Goal: Information Seeking & Learning: Find specific page/section

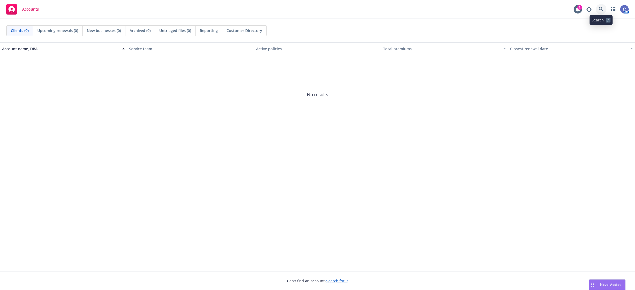
click at [507, 9] on link at bounding box center [600, 9] width 11 height 11
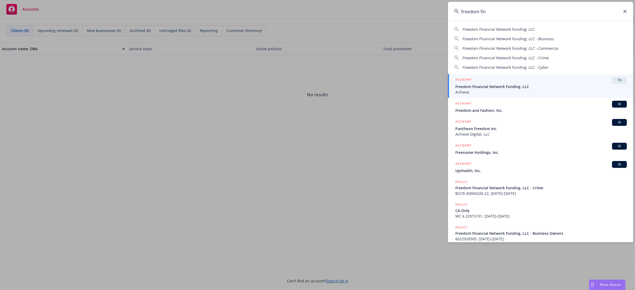
type input "freedom fin"
click at [507, 85] on span "Freedom Financial Network Funding, LLC" at bounding box center [540, 87] width 171 height 6
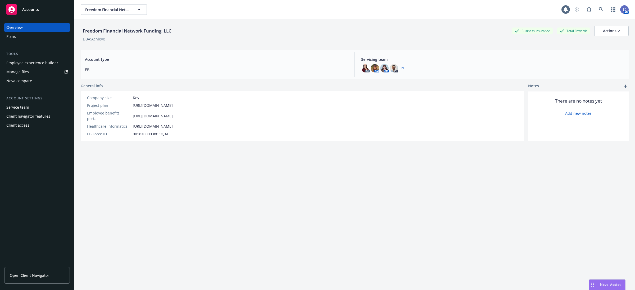
click at [36, 65] on div "Employee experience builder" at bounding box center [32, 63] width 52 height 8
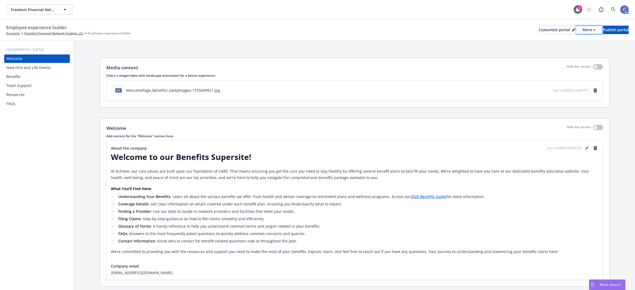
click at [582, 30] on div "More" at bounding box center [588, 30] width 13 height 8
click at [572, 45] on link "Copy preview link" at bounding box center [560, 41] width 48 height 11
click at [12, 73] on div "Benefits" at bounding box center [13, 76] width 14 height 8
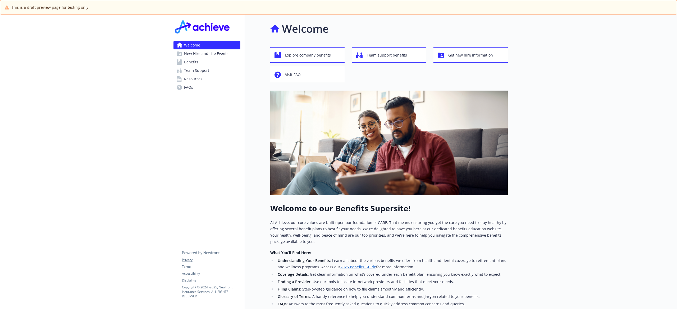
click at [200, 63] on link "Benefits" at bounding box center [206, 62] width 67 height 8
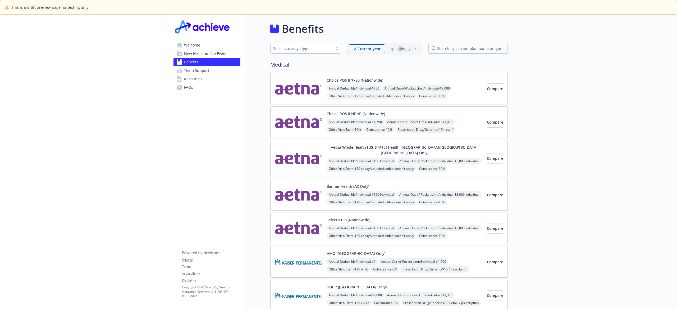
click at [403, 51] on div "Upcoming year" at bounding box center [403, 48] width 36 height 9
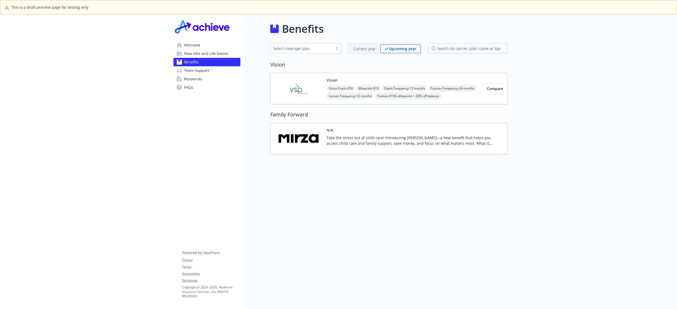
click at [396, 145] on p "Take the stress out of child care! Introducing Mirza—a new benefit that helps y…" at bounding box center [415, 140] width 177 height 11
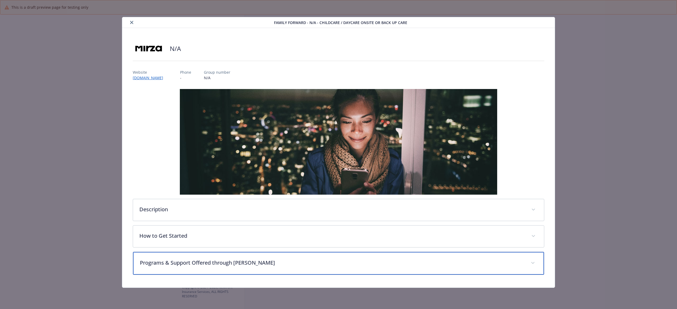
click at [341, 268] on div "Programs & Support Offered through Mirza" at bounding box center [338, 263] width 411 height 23
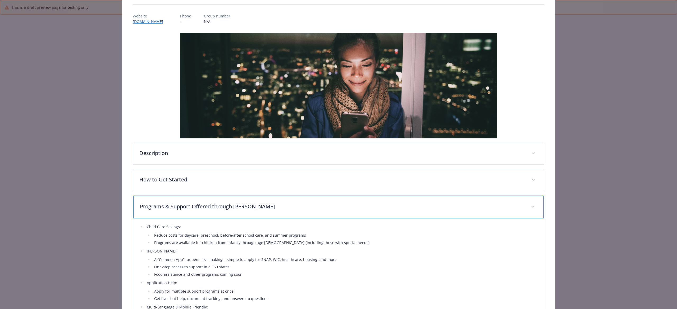
scroll to position [70, 0]
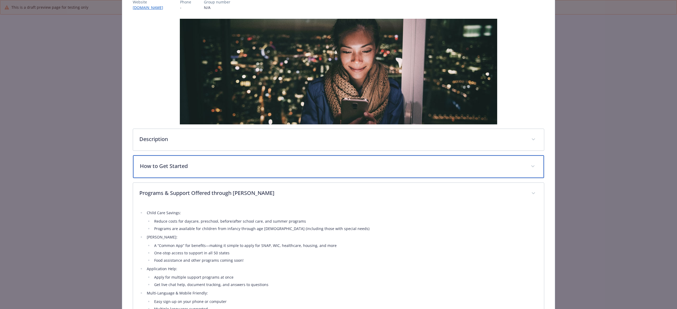
click at [331, 162] on div "How to Get Started" at bounding box center [338, 166] width 411 height 23
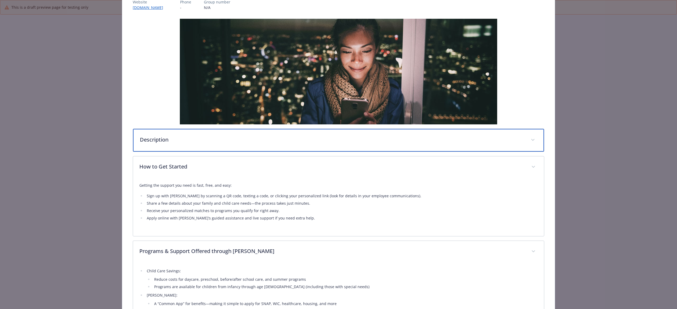
click at [336, 145] on div "Description" at bounding box center [338, 140] width 411 height 23
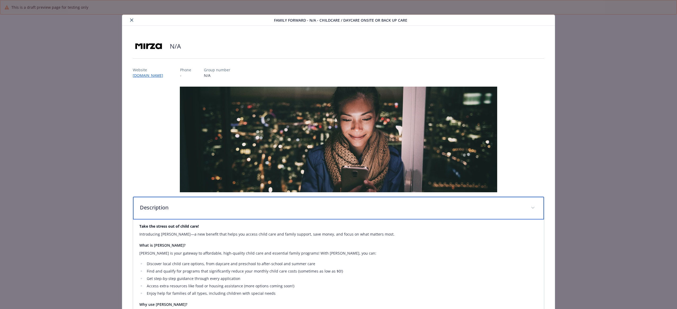
scroll to position [0, 0]
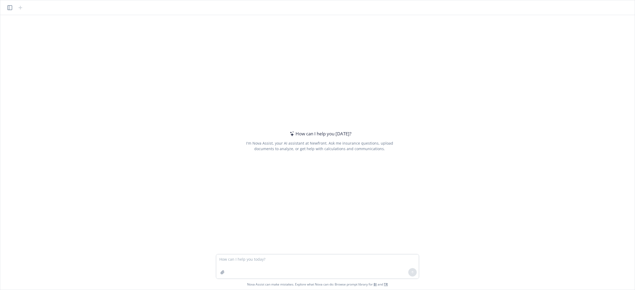
click at [331, 259] on textarea at bounding box center [317, 266] width 203 height 24
click at [4, 6] on header at bounding box center [317, 7] width 634 height 15
click at [10, 7] on icon "button" at bounding box center [9, 7] width 5 height 5
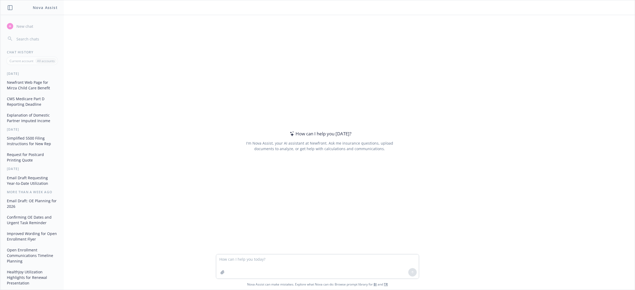
click at [35, 87] on button "Newfront Web Page for Mirza Child Care Benefit" at bounding box center [32, 85] width 55 height 14
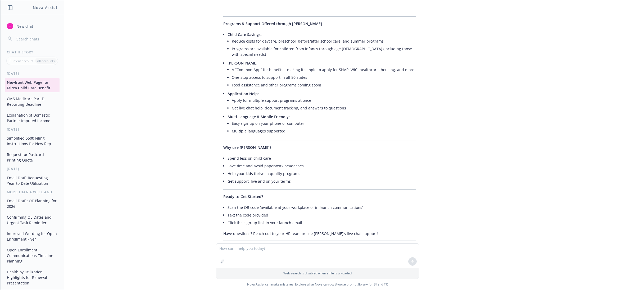
scroll to position [282, 0]
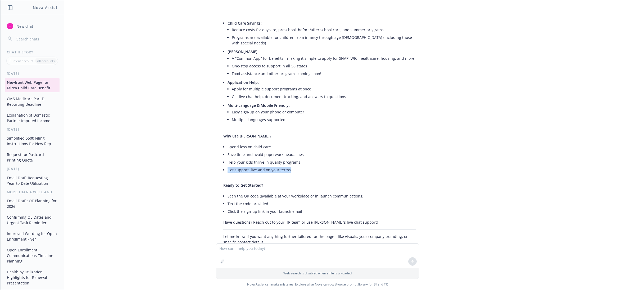
click at [381, 149] on ul "Spend less on child care Save time and avoid paperwork headaches Help your kids…" at bounding box center [321, 158] width 188 height 31
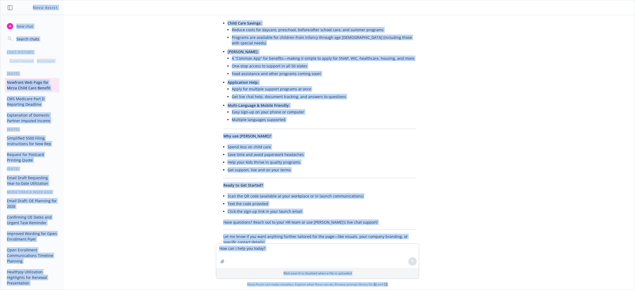
click at [380, 158] on li "Help your kids thrive in quality programs" at bounding box center [321, 162] width 188 height 8
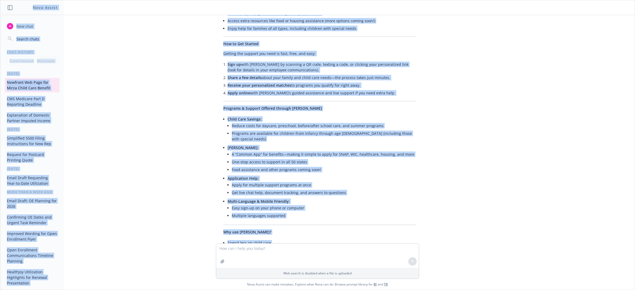
scroll to position [0, 0]
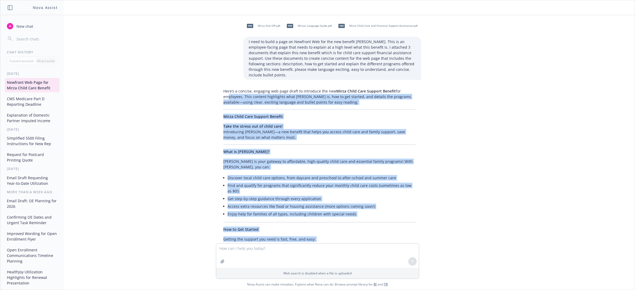
drag, startPoint x: 360, startPoint y: 204, endPoint x: 222, endPoint y: 93, distance: 176.8
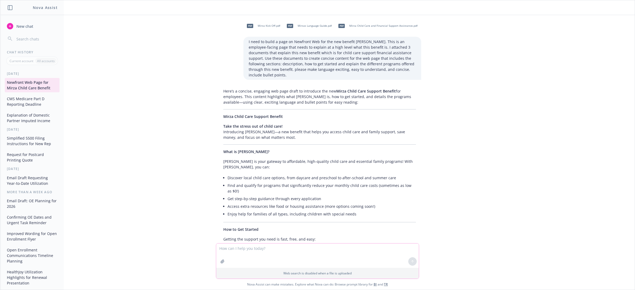
click at [245, 248] on textarea at bounding box center [317, 255] width 203 height 24
type textarea "Can you come up with a Plan Name that we can display in the supersite that capt…"
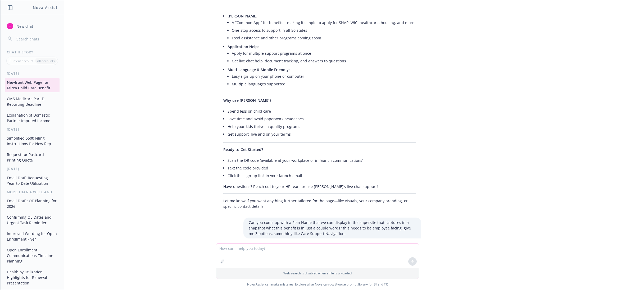
scroll to position [367, 0]
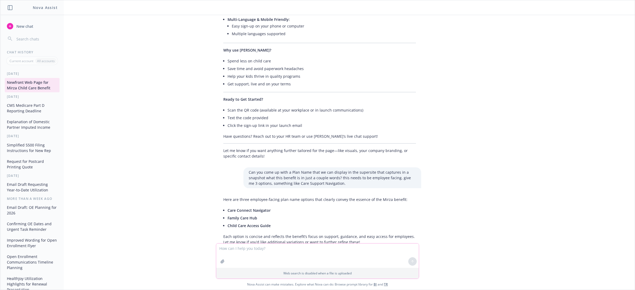
click at [259, 247] on textarea at bounding box center [317, 255] width 203 height 24
type textarea "great buzz words. maybe a few more please. it's a plan name i'd need to display…"
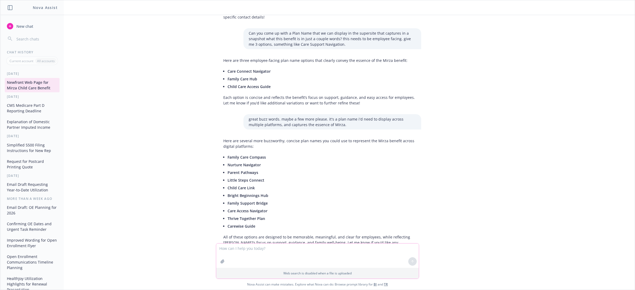
scroll to position [507, 0]
drag, startPoint x: 268, startPoint y: 69, endPoint x: 218, endPoint y: 56, distance: 52.1
click at [218, 56] on div "Here are three employee-facing plan name options that clearly convey the essenc…" at bounding box center [319, 81] width 203 height 52
copy ul "Care Connect Navigator Family Care Hub Child Care Access Guide"
drag, startPoint x: 267, startPoint y: 194, endPoint x: 213, endPoint y: 195, distance: 54.5
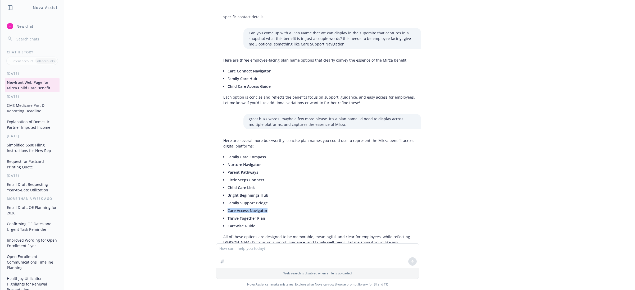
click at [214, 195] on div "Here are several more buzzworthy, concise plan names you could use to represent…" at bounding box center [320, 194] width 212 height 117
copy span "Care Access Navigator"
click at [266, 199] on li "Family Support Bridge" at bounding box center [321, 203] width 188 height 8
drag, startPoint x: 256, startPoint y: 154, endPoint x: 220, endPoint y: 158, distance: 36.2
click at [227, 168] on li "Parent Pathways" at bounding box center [321, 172] width 188 height 8
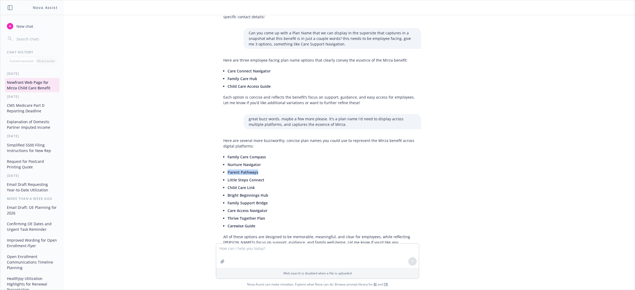
copy span "Parent Pathways"
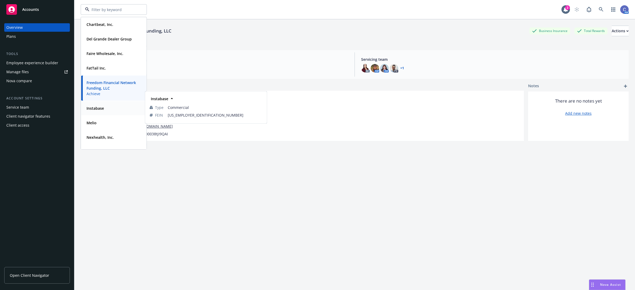
click at [91, 110] on strong "Instabase" at bounding box center [94, 108] width 17 height 5
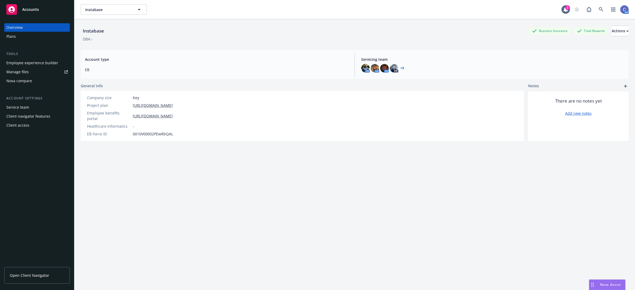
click at [21, 73] on div "Manage files" at bounding box center [17, 72] width 22 height 8
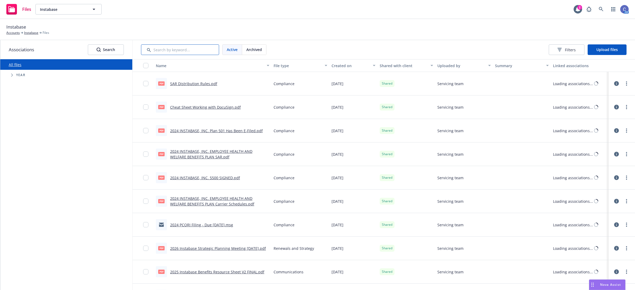
click at [199, 48] on input "Search by keyword..." at bounding box center [180, 49] width 78 height 11
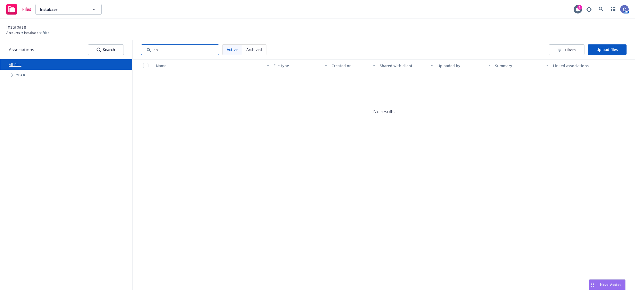
type input "e"
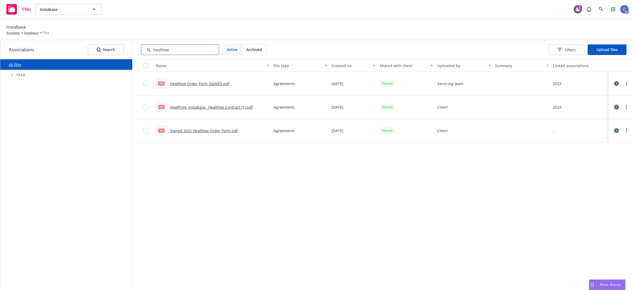
type input "healthee"
click at [227, 129] on link "Signed 2025 Healthee Order Form.pdf" at bounding box center [203, 130] width 67 height 5
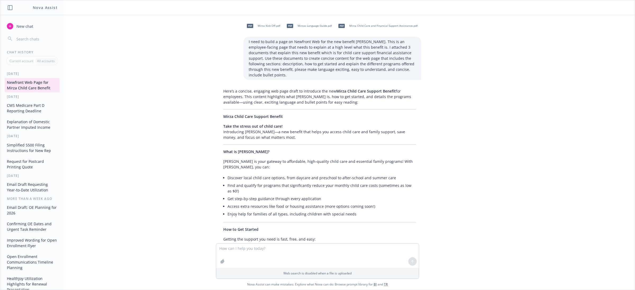
scroll to position [507, 0]
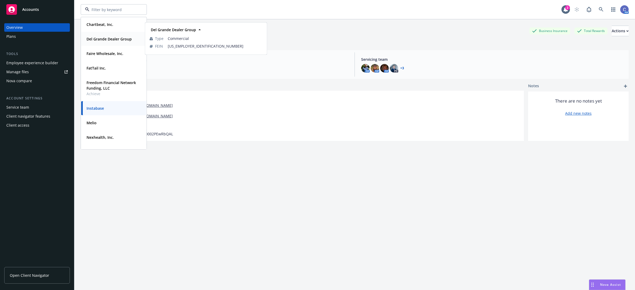
click at [103, 43] on div "Del Grande Dealer Group" at bounding box center [108, 39] width 48 height 8
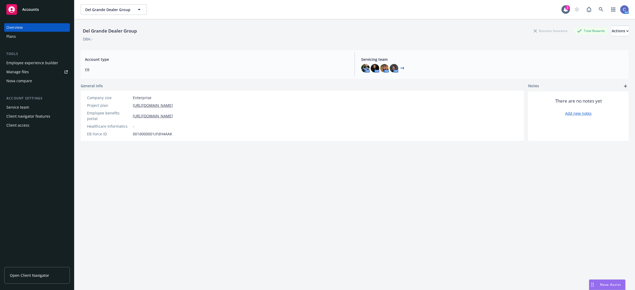
click at [19, 37] on div "Plans" at bounding box center [36, 36] width 61 height 8
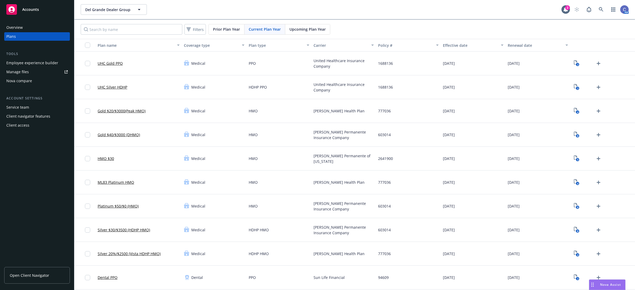
click at [36, 73] on link "Manage files" at bounding box center [37, 72] width 66 height 8
click at [149, 11] on div "Del Grande Dealer Group Del Grande Dealer Group" at bounding box center [321, 9] width 480 height 11
click at [143, 11] on button "Del Grande Dealer Group" at bounding box center [114, 9] width 66 height 11
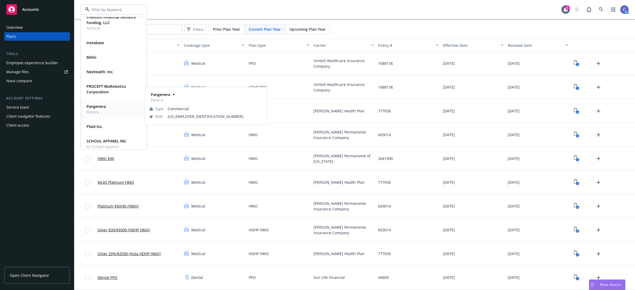
scroll to position [66, 0]
click at [99, 89] on strong "PROCEPT BioRobotics Corporation" at bounding box center [105, 88] width 39 height 11
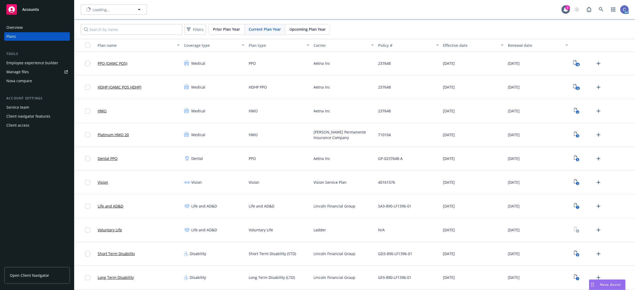
type input "PROCEPT BioRobotics Corporation"
click at [138, 12] on icon "button" at bounding box center [139, 9] width 6 height 6
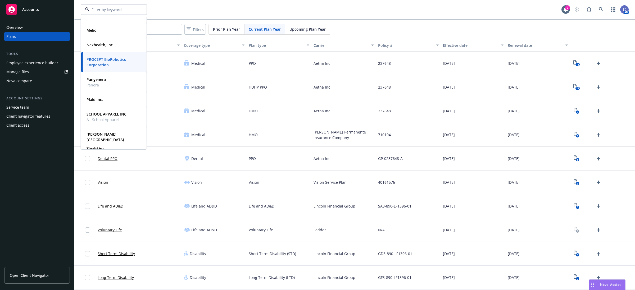
scroll to position [99, 0]
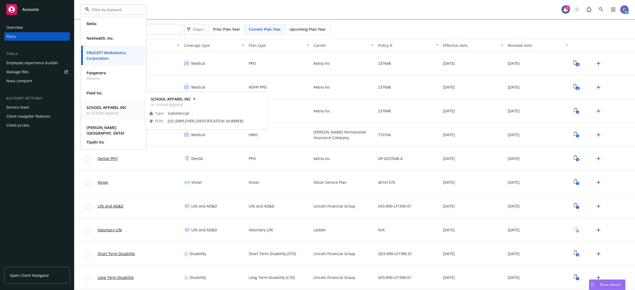
click at [109, 112] on span "A+ School Apparel" at bounding box center [106, 113] width 40 height 6
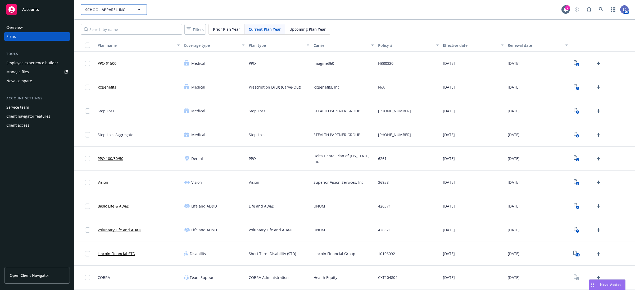
click at [127, 9] on span "SCHOOL APPAREL INC" at bounding box center [108, 10] width 46 height 6
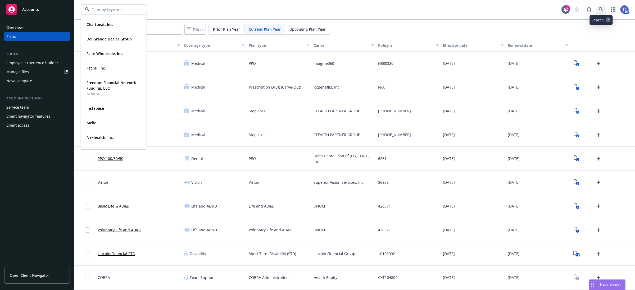
click at [601, 10] on icon at bounding box center [600, 9] width 4 height 4
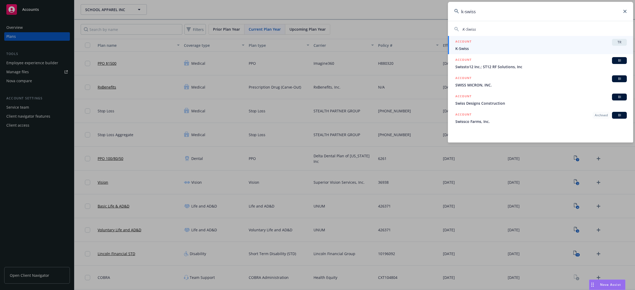
type input "k-swiss"
click at [524, 44] on div "ACCOUNT TR" at bounding box center [540, 42] width 171 height 7
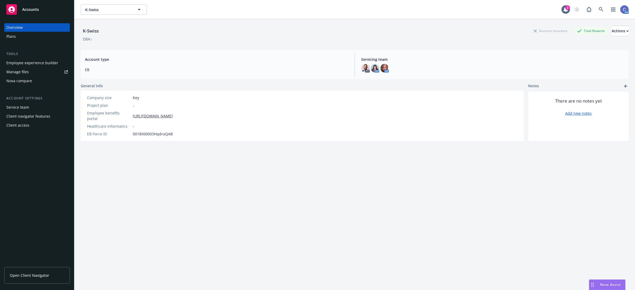
click at [22, 63] on div "Employee experience builder" at bounding box center [32, 63] width 52 height 8
click at [114, 13] on button "K-Swiss" at bounding box center [114, 9] width 66 height 11
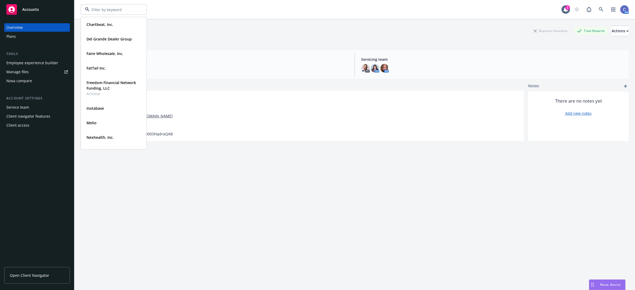
drag, startPoint x: 209, startPoint y: 181, endPoint x: 215, endPoint y: 192, distance: 12.2
click at [209, 181] on div "K-Swiss Business Insurance Total Rewards Actions DBA: - Account type EB Servici…" at bounding box center [355, 161] width 548 height 284
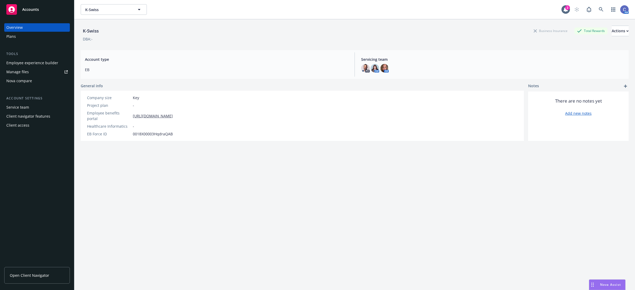
click at [391, 171] on div "K-Swiss Business Insurance Total Rewards Actions DBA: - Account type EB Servici…" at bounding box center [355, 161] width 548 height 284
click at [144, 13] on button "K-Swiss" at bounding box center [114, 9] width 66 height 11
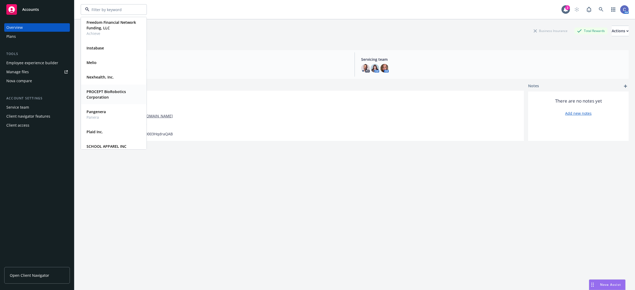
scroll to position [66, 0]
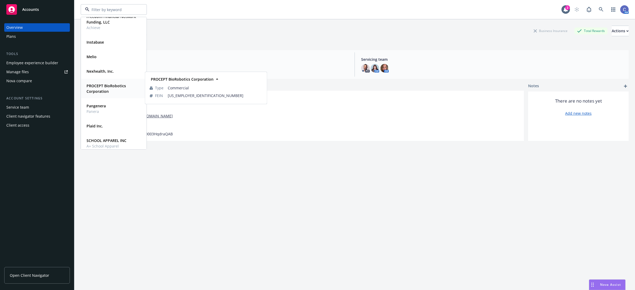
click at [101, 88] on strong "PROCEPT BioRobotics Corporation" at bounding box center [105, 88] width 39 height 11
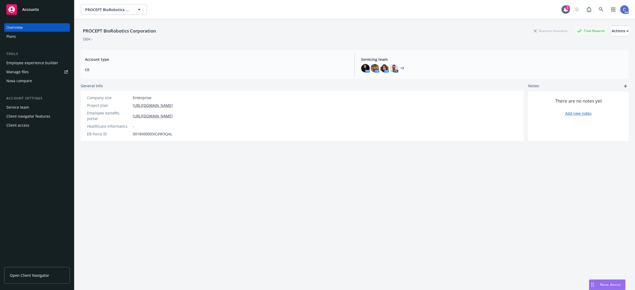
click at [51, 60] on div "Employee experience builder" at bounding box center [32, 63] width 52 height 8
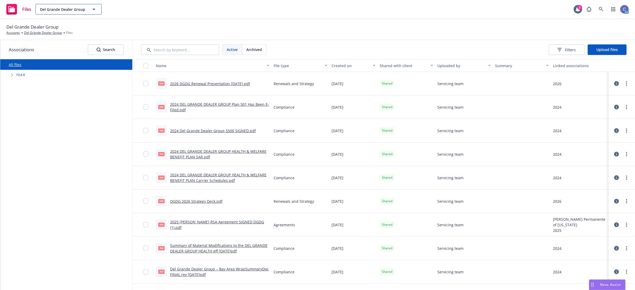
click at [85, 11] on span "Del Grande Dealer Group" at bounding box center [63, 10] width 46 height 6
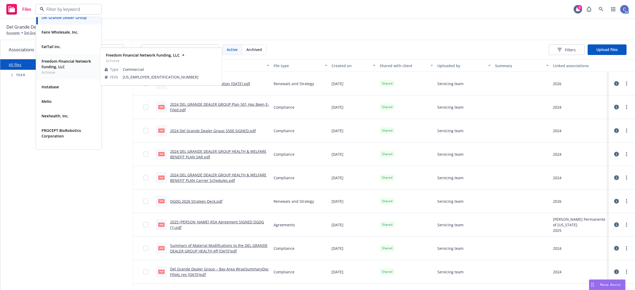
scroll to position [33, 0]
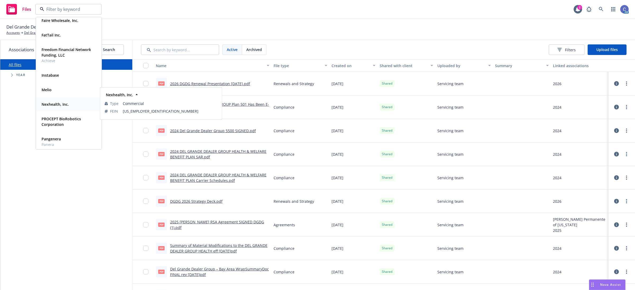
click at [58, 106] on strong "Nexhealth, Inc." at bounding box center [55, 104] width 27 height 5
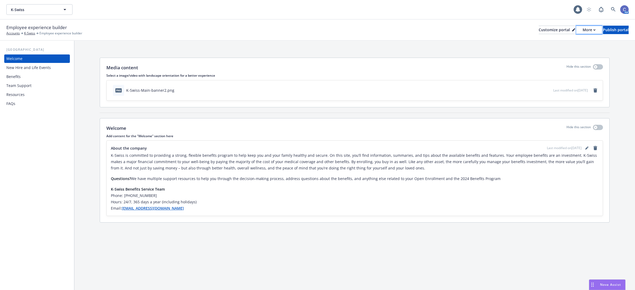
click at [582, 27] on div "More" at bounding box center [588, 30] width 13 height 8
click at [561, 41] on link "Copy preview link" at bounding box center [560, 41] width 48 height 11
click at [582, 31] on div "More" at bounding box center [588, 30] width 13 height 8
click at [560, 50] on link "Copy portal link" at bounding box center [560, 52] width 48 height 11
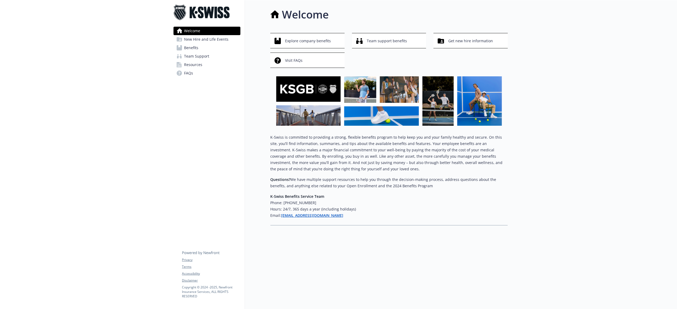
click at [195, 39] on span "New Hire and Life Events" at bounding box center [206, 39] width 44 height 8
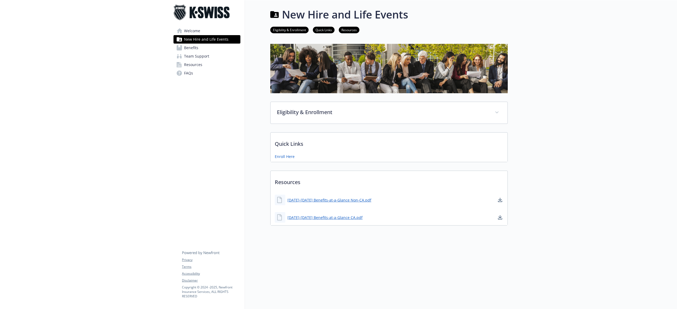
click at [190, 47] on span "Benefits" at bounding box center [191, 48] width 14 height 8
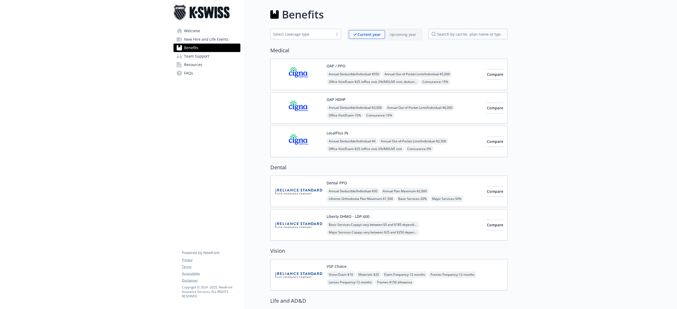
click at [189, 56] on span "Team Support" at bounding box center [196, 56] width 25 height 8
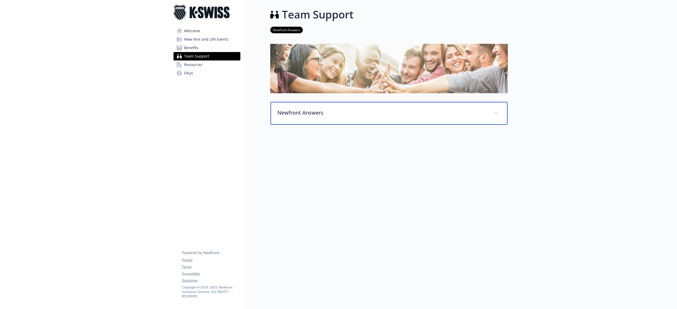
click at [402, 117] on div "Newfront Answers" at bounding box center [388, 113] width 237 height 23
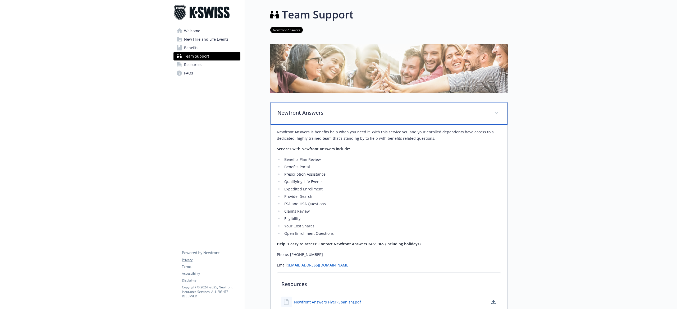
click at [402, 117] on div "Newfront Answers" at bounding box center [388, 113] width 237 height 23
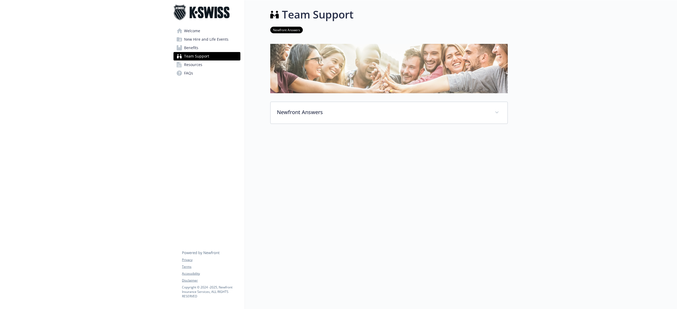
click at [187, 32] on span "Welcome" at bounding box center [192, 31] width 16 height 8
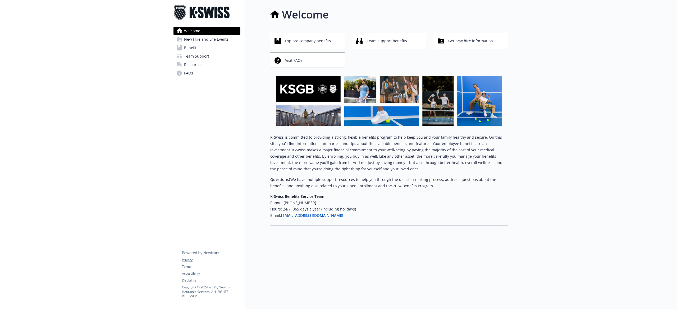
click at [188, 37] on span "New Hire and Life Events" at bounding box center [206, 39] width 44 height 8
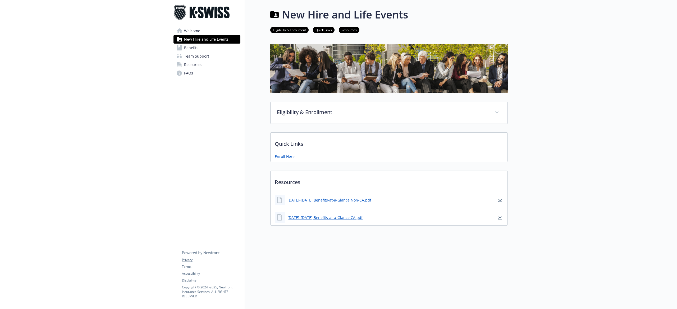
click at [187, 45] on span "Benefits" at bounding box center [191, 48] width 14 height 8
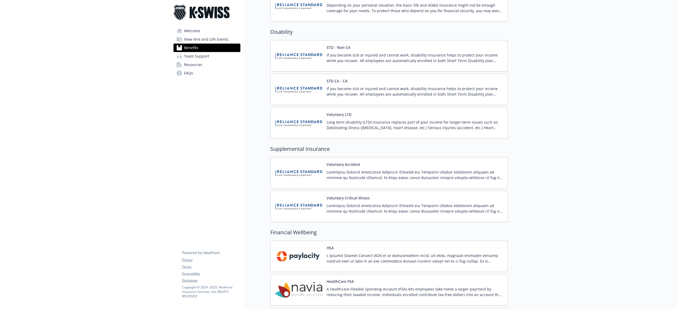
scroll to position [388, 0]
click at [199, 56] on span "Team Support" at bounding box center [196, 56] width 25 height 8
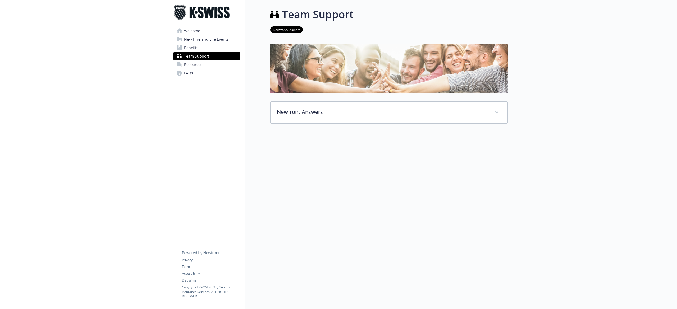
scroll to position [6, 0]
click at [196, 65] on span "Resources" at bounding box center [193, 65] width 18 height 8
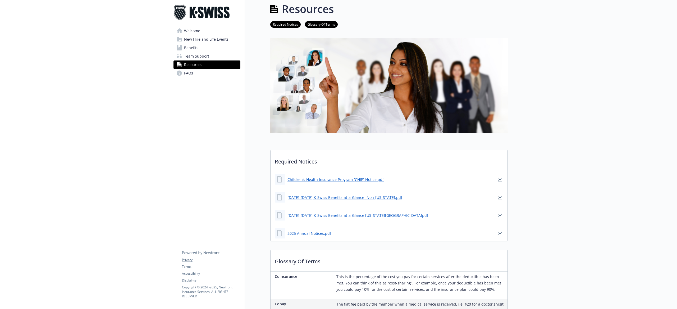
click at [190, 73] on span "FAQs" at bounding box center [188, 73] width 9 height 8
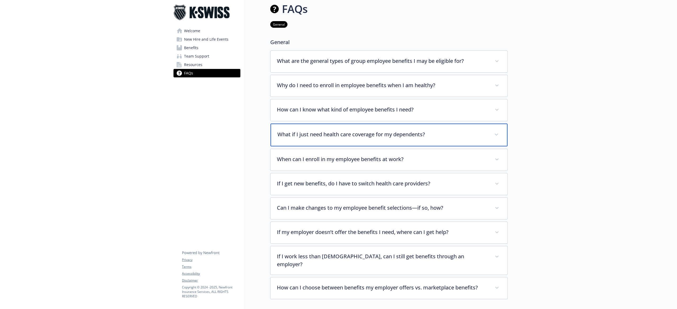
click at [418, 141] on div "What if I just need health care coverage for my dependents?" at bounding box center [388, 135] width 237 height 23
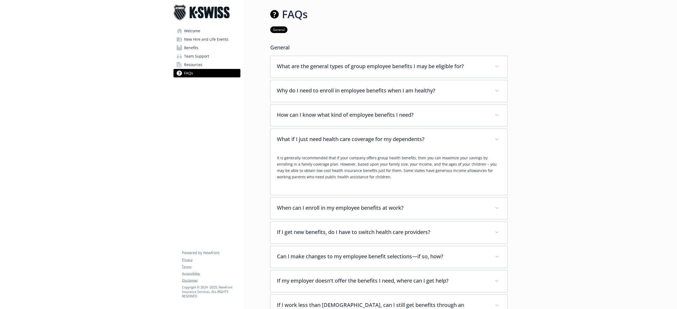
click at [398, 196] on div "What are the general types of group employee benefits I may be eligible for? Th…" at bounding box center [388, 202] width 237 height 292
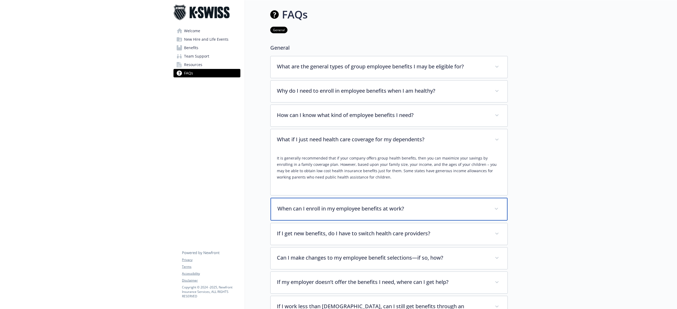
click at [384, 217] on div "When can I enroll in my employee benefits at work?" at bounding box center [388, 209] width 237 height 23
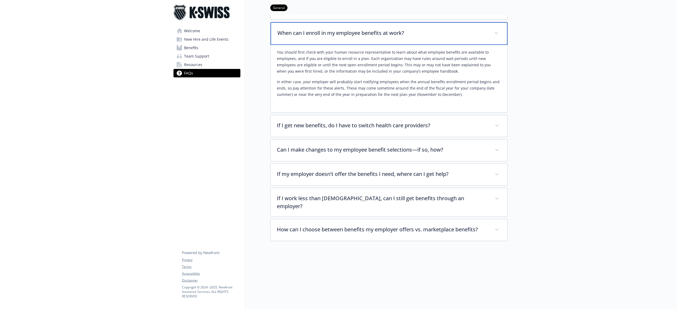
scroll to position [176, 0]
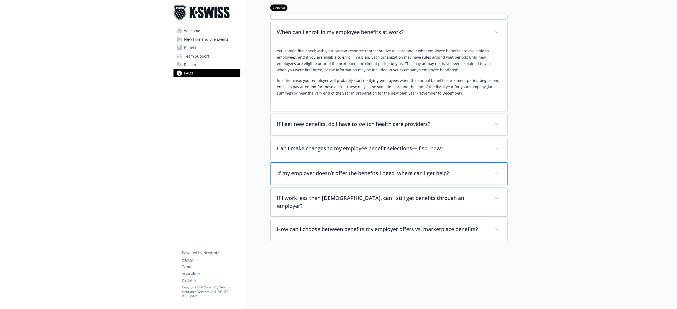
click at [372, 165] on div "If my employer doesn’t offer the benefits I need, where can I get help?" at bounding box center [388, 174] width 237 height 23
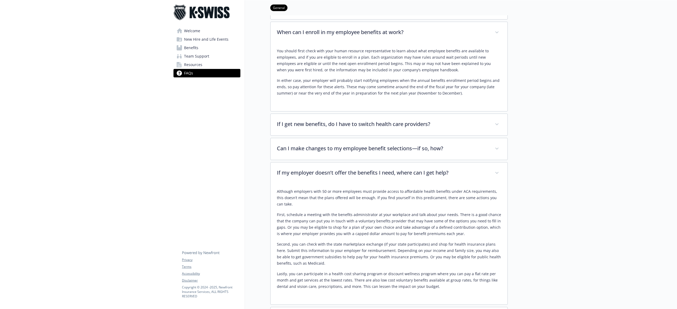
click at [199, 33] on span "Welcome" at bounding box center [192, 31] width 16 height 8
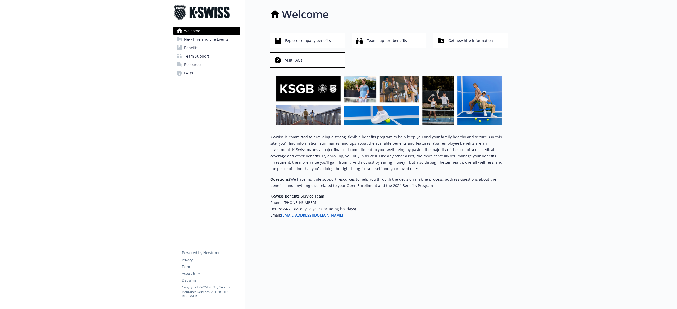
click at [197, 42] on span "New Hire and Life Events" at bounding box center [206, 39] width 44 height 8
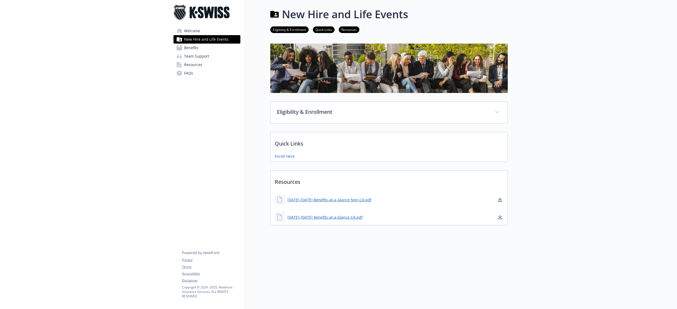
click at [193, 46] on span "Benefits" at bounding box center [191, 48] width 14 height 8
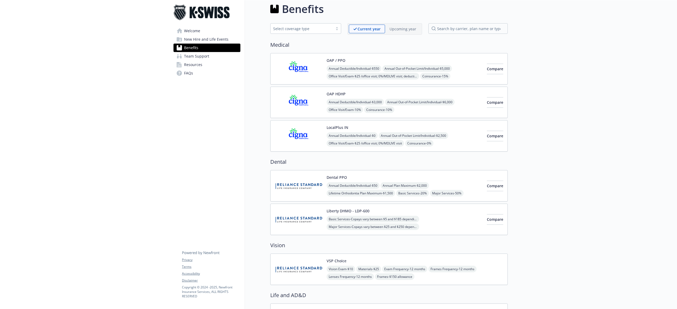
click at [191, 56] on span "Team Support" at bounding box center [196, 56] width 25 height 8
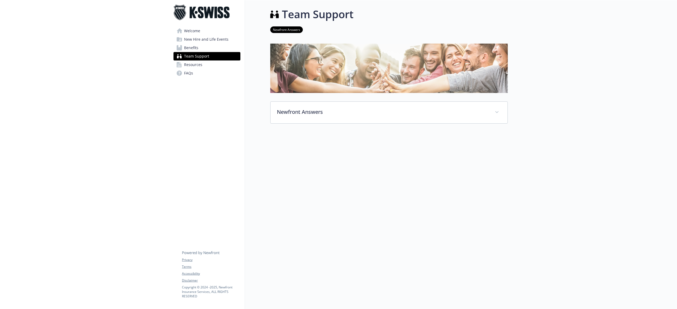
click at [191, 64] on span "Resources" at bounding box center [193, 65] width 18 height 8
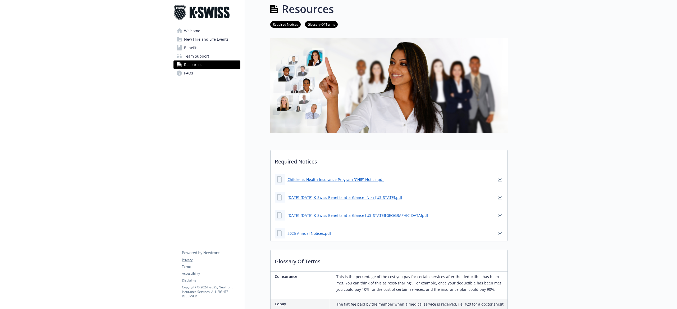
click at [189, 73] on span "FAQs" at bounding box center [188, 73] width 9 height 8
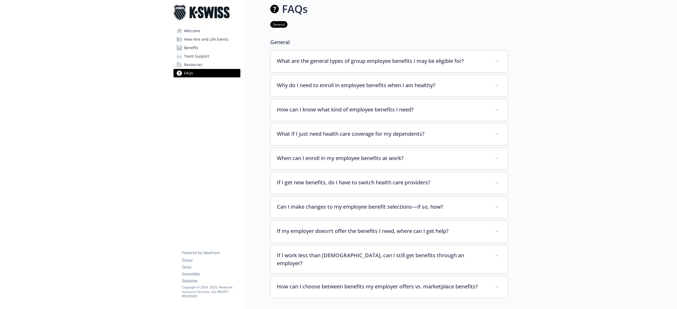
click at [193, 29] on span "Welcome" at bounding box center [192, 31] width 16 height 8
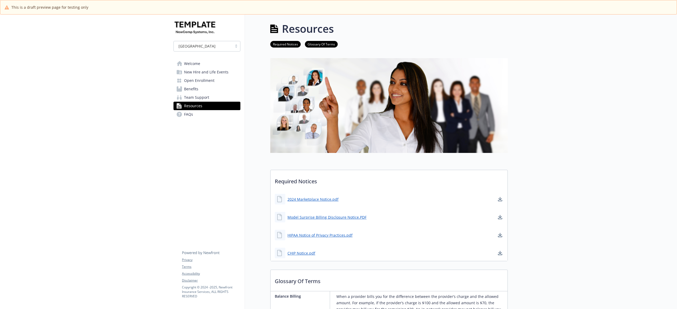
click at [182, 62] on link "Welcome" at bounding box center [206, 63] width 67 height 8
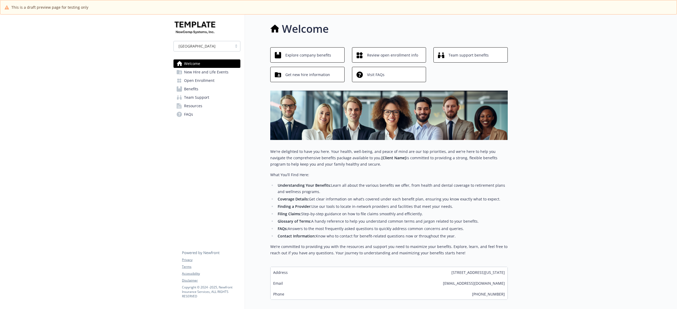
drag, startPoint x: 293, startPoint y: 178, endPoint x: 286, endPoint y: 176, distance: 7.9
click at [293, 177] on p "What You’ll Find Here:" at bounding box center [388, 175] width 237 height 6
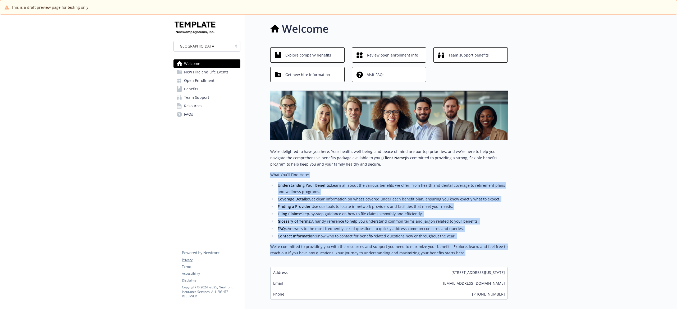
drag, startPoint x: 271, startPoint y: 174, endPoint x: 494, endPoint y: 251, distance: 236.4
click at [494, 251] on div "We're delighted to have you here. Your health, well-being, and peace of mind ar…" at bounding box center [388, 203] width 237 height 108
click at [463, 260] on div "We're delighted to have you here. Your health, well-being, and peace of mind ar…" at bounding box center [388, 205] width 237 height 112
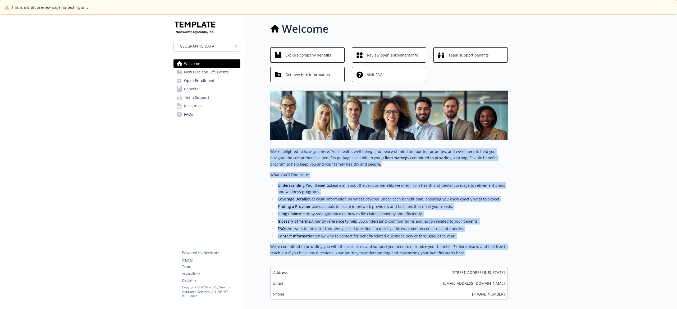
drag, startPoint x: 440, startPoint y: 253, endPoint x: 260, endPoint y: 154, distance: 205.6
click at [260, 154] on div "Welcome Explore company benefits Review open enrollment info Team support benef…" at bounding box center [376, 161] width 263 height 292
click at [218, 73] on span "New Hire and Life Events" at bounding box center [206, 72] width 44 height 8
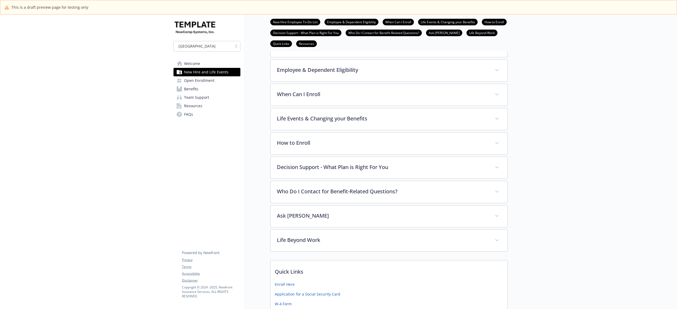
scroll to position [106, 0]
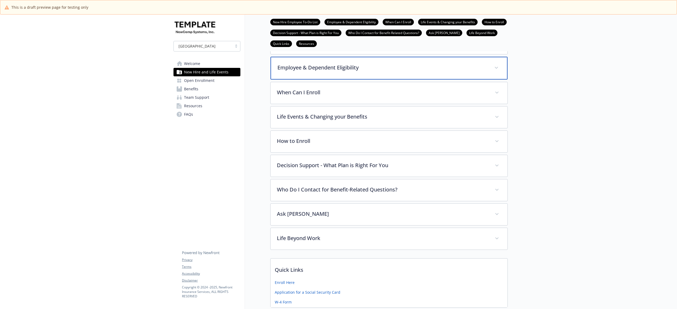
click at [352, 65] on p "Employee & Dependent Eligibility" at bounding box center [382, 68] width 210 height 8
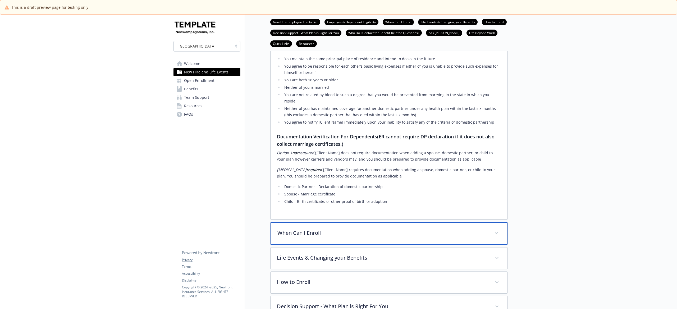
click at [366, 222] on div "When Can I Enroll" at bounding box center [388, 233] width 237 height 23
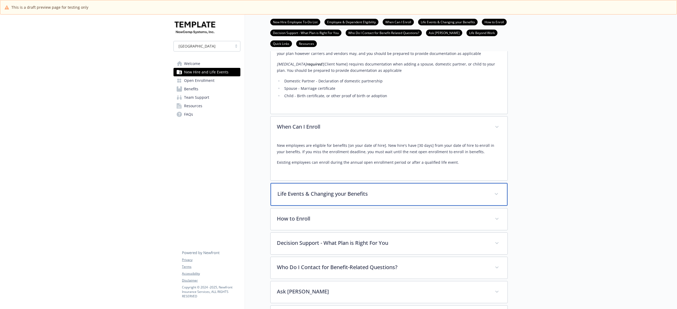
click at [405, 190] on p "Life Events & Changing your Benefits" at bounding box center [382, 194] width 210 height 8
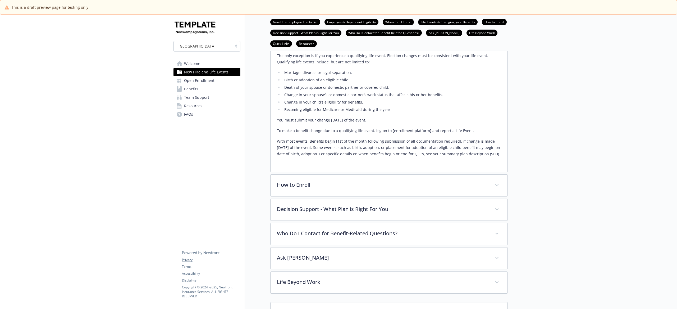
scroll to position [635, 0]
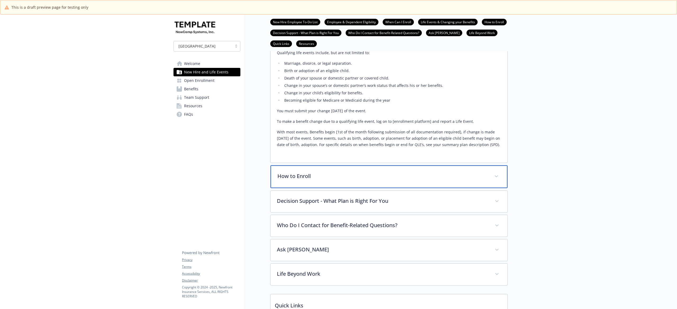
click at [402, 166] on div "How to Enroll" at bounding box center [388, 177] width 237 height 23
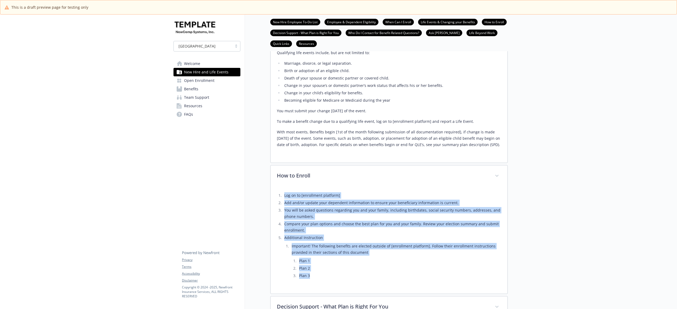
drag, startPoint x: 321, startPoint y: 260, endPoint x: 269, endPoint y: 169, distance: 104.5
click at [305, 192] on li "Log on to [enrollment platform]" at bounding box center [392, 195] width 218 height 6
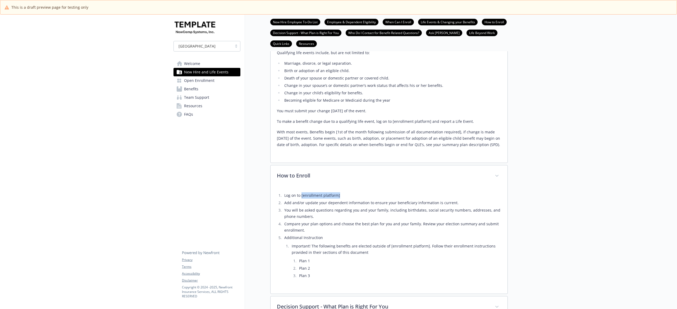
drag, startPoint x: 301, startPoint y: 171, endPoint x: 344, endPoint y: 172, distance: 43.4
click at [344, 192] on li "Log on to [enrollment platform]" at bounding box center [392, 195] width 218 height 6
click at [213, 81] on span "Open Enrollment" at bounding box center [199, 80] width 30 height 8
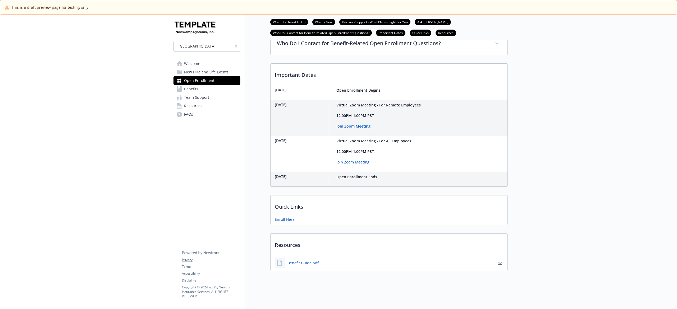
click at [210, 90] on link "Benefits" at bounding box center [206, 89] width 67 height 8
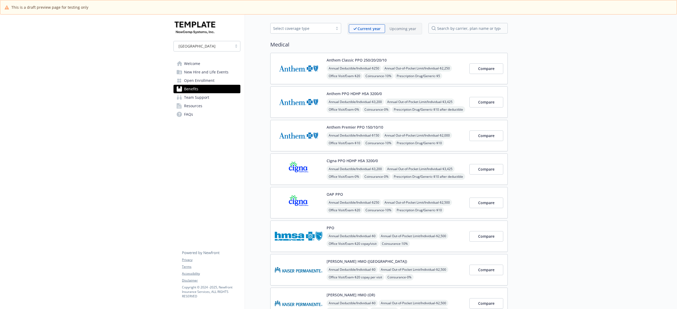
click at [208, 97] on span "Team Support" at bounding box center [196, 97] width 25 height 8
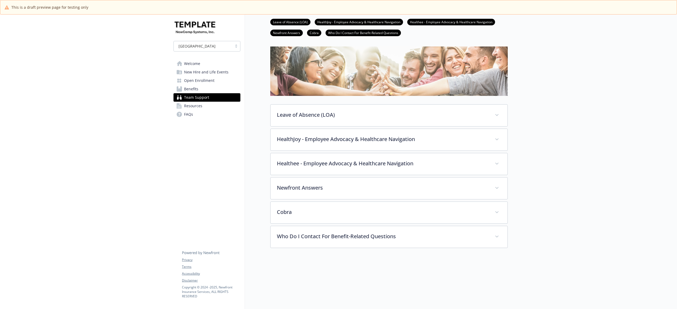
scroll to position [72, 0]
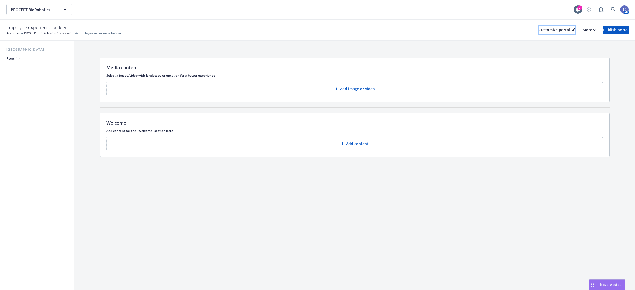
click at [538, 29] on div "Customize portal" at bounding box center [556, 30] width 36 height 8
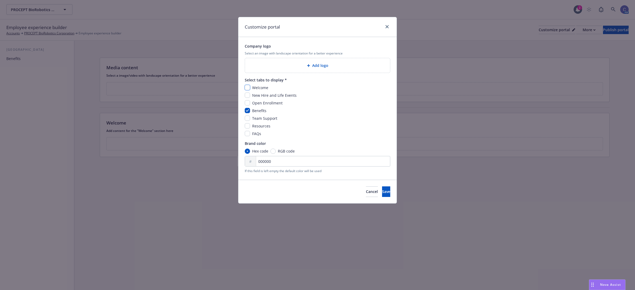
click at [247, 90] on input "checkbox" at bounding box center [247, 87] width 5 height 5
checkbox input "true"
click at [245, 95] on input "checkbox" at bounding box center [247, 95] width 5 height 5
checkbox input "true"
click at [246, 103] on input "checkbox" at bounding box center [247, 102] width 5 height 5
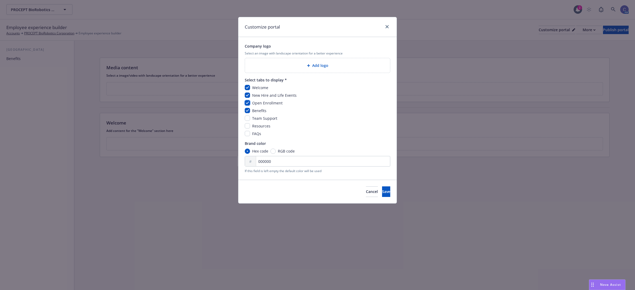
checkbox input "true"
click at [247, 118] on input "checkbox" at bounding box center [247, 118] width 5 height 5
checkbox input "true"
click at [248, 126] on input "checkbox" at bounding box center [247, 125] width 5 height 5
checkbox input "true"
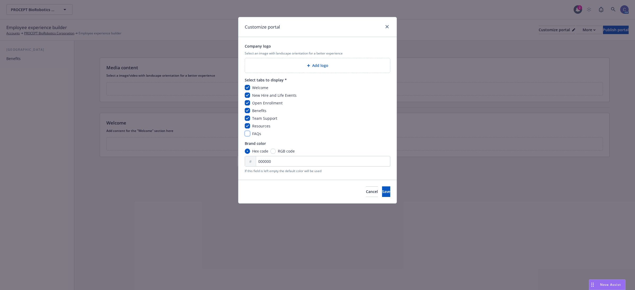
click at [247, 134] on input "checkbox" at bounding box center [247, 133] width 5 height 5
checkbox input "true"
click at [384, 191] on button "Save" at bounding box center [386, 191] width 8 height 11
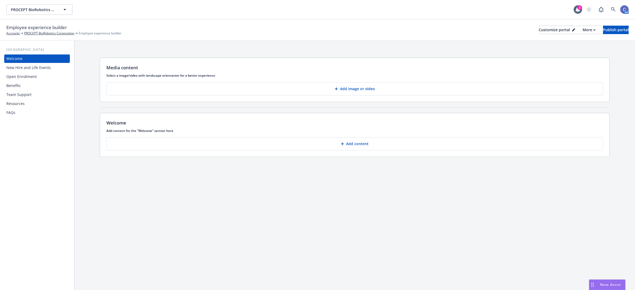
click at [19, 85] on div "Benefits" at bounding box center [13, 85] width 14 height 8
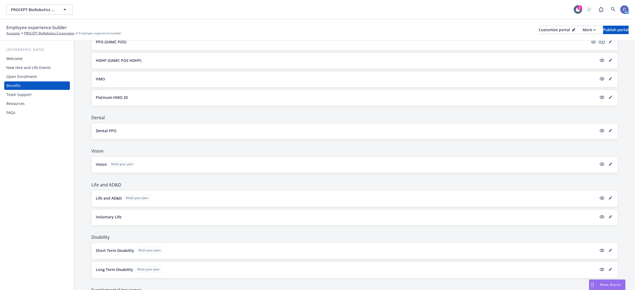
scroll to position [99, 0]
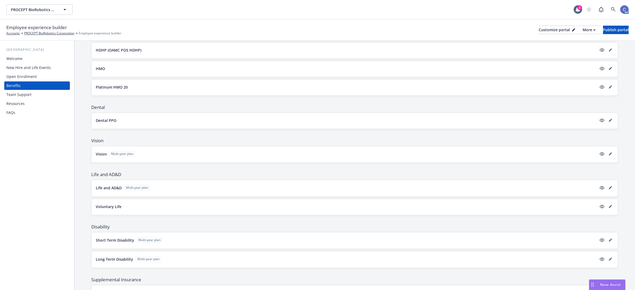
click at [23, 95] on div "Team Support" at bounding box center [18, 94] width 25 height 8
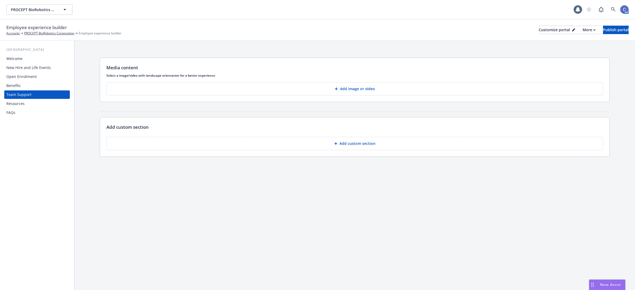
click at [16, 57] on div "Welcome" at bounding box center [14, 58] width 16 height 8
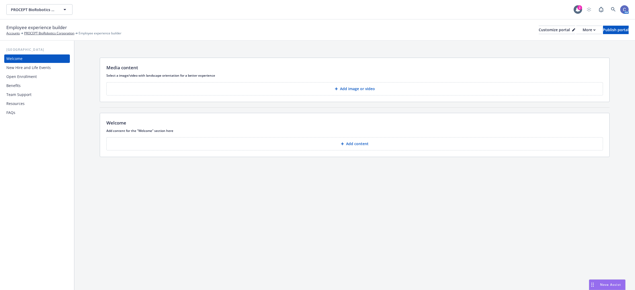
click at [20, 104] on div "Resources" at bounding box center [15, 103] width 18 height 8
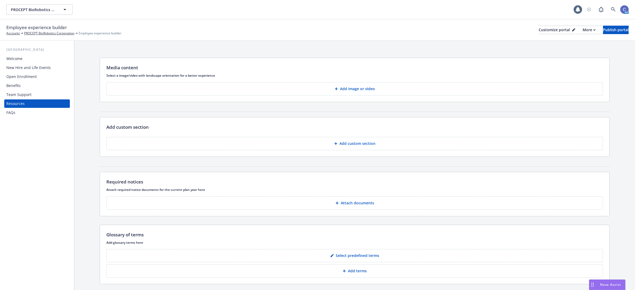
click at [19, 114] on div "FAQs" at bounding box center [36, 112] width 61 height 8
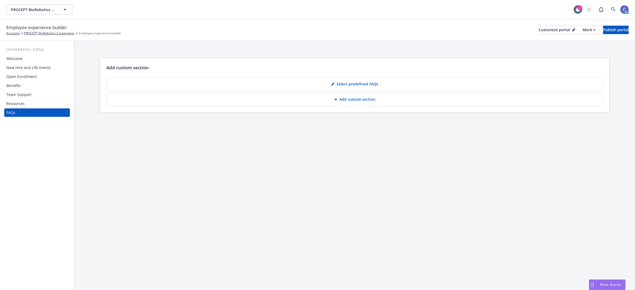
click at [260, 150] on div "Add custom section To pick up a draggable item, press the space bar. While drag…" at bounding box center [354, 165] width 560 height 249
click at [228, 148] on div "Add custom section To pick up a draggable item, press the space bar. While drag…" at bounding box center [354, 165] width 560 height 249
